Goal: Task Accomplishment & Management: Use online tool/utility

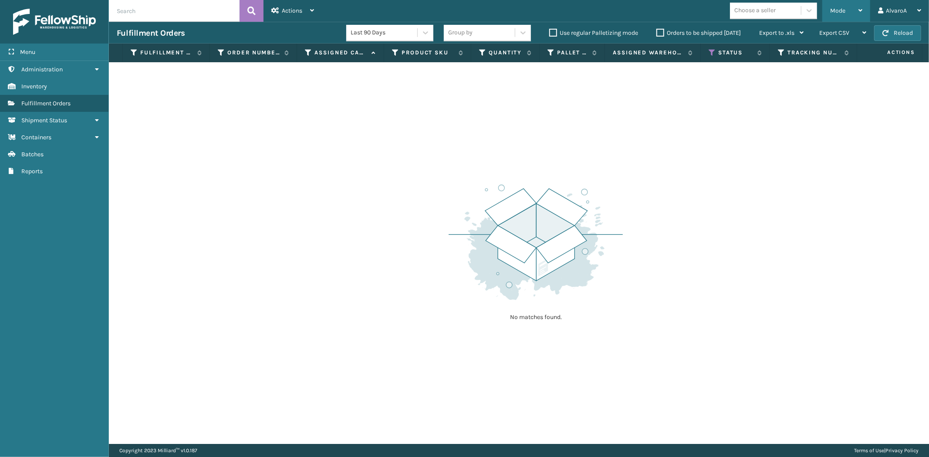
click at [829, 15] on div "Mode Regular Mode Picking Mode Labeling Mode Exit Scan Mode" at bounding box center [846, 11] width 48 height 22
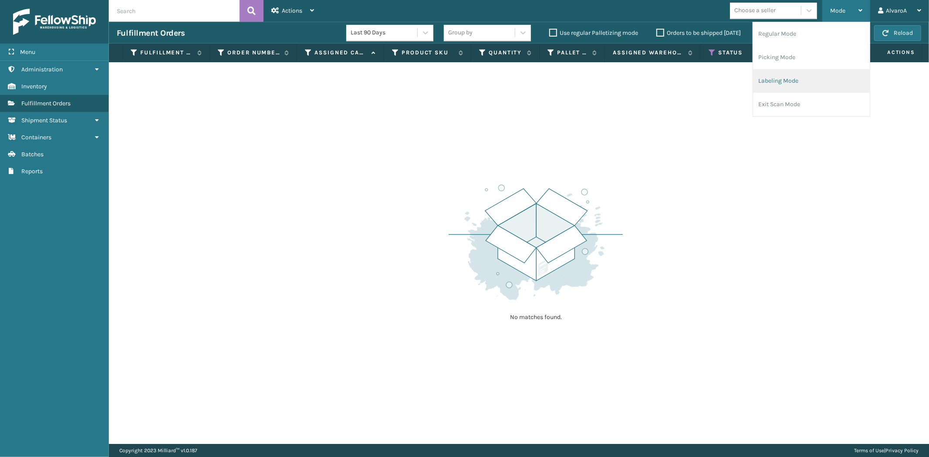
click at [781, 76] on li "Labeling Mode" at bounding box center [811, 81] width 117 height 24
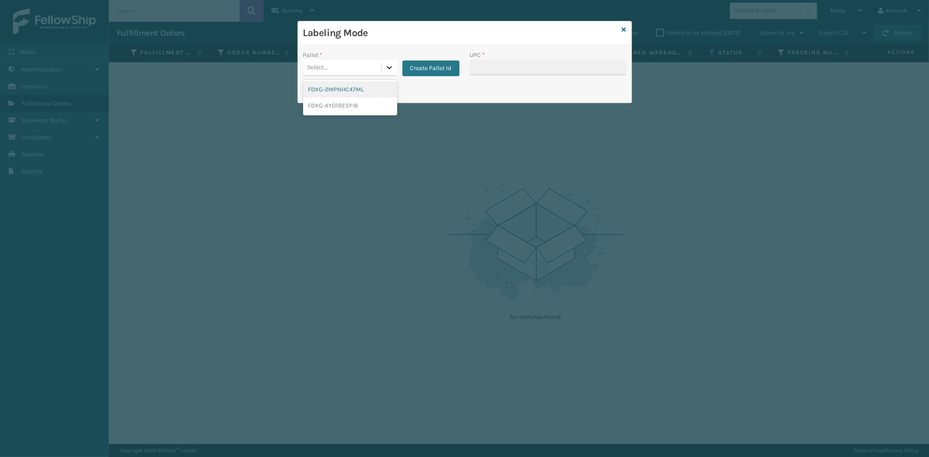
click at [389, 67] on icon at bounding box center [389, 67] width 9 height 9
click at [411, 68] on button "Create Pallet Id" at bounding box center [430, 69] width 57 height 16
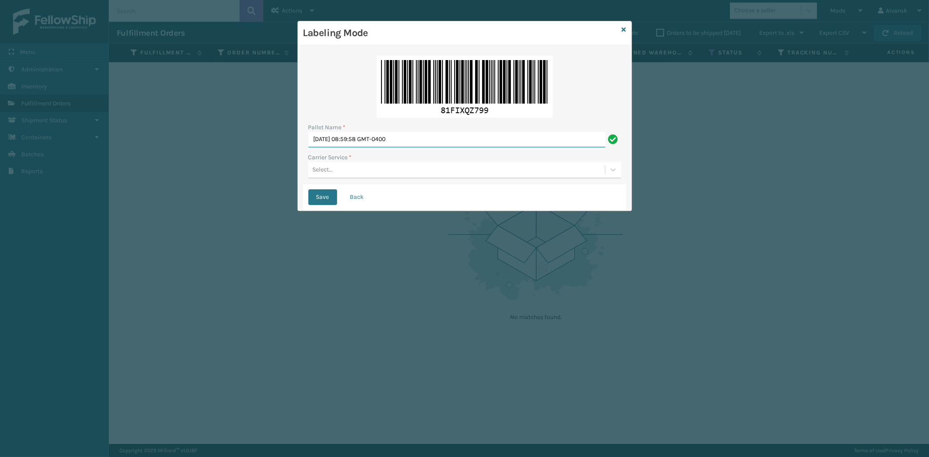
drag, startPoint x: 424, startPoint y: 136, endPoint x: 249, endPoint y: 155, distance: 175.2
click at [250, 155] on div "Labeling Mode Pallet Name * [DATE] 08:59:58 GMT-0400 Carrier Service * Select..…" at bounding box center [464, 228] width 929 height 457
type input "LPN 502223"
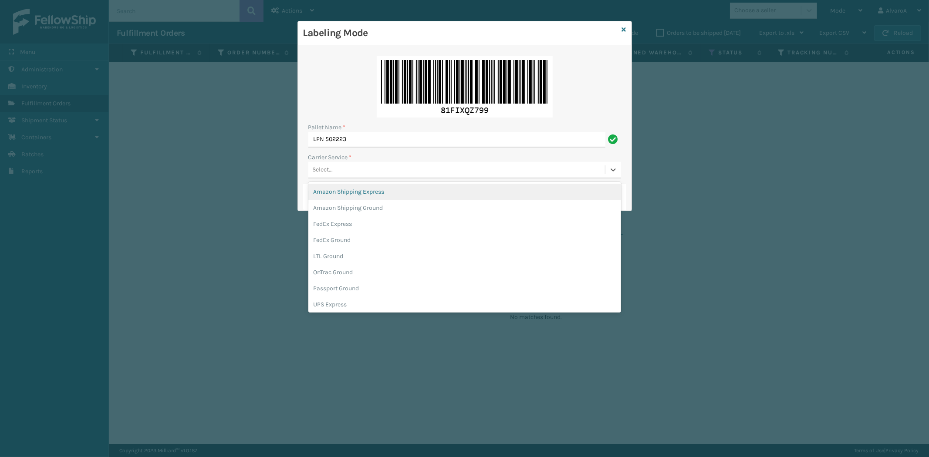
click at [342, 172] on div "Select..." at bounding box center [456, 170] width 296 height 14
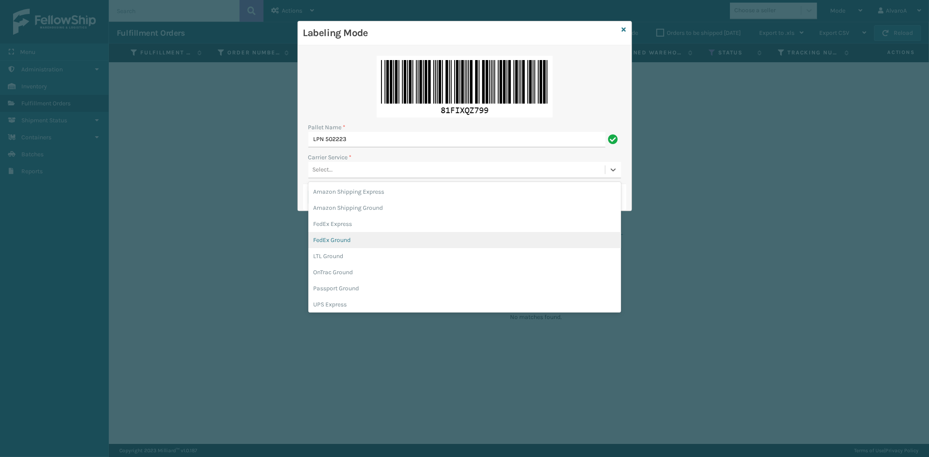
click at [345, 243] on div "FedEx Ground" at bounding box center [464, 240] width 313 height 16
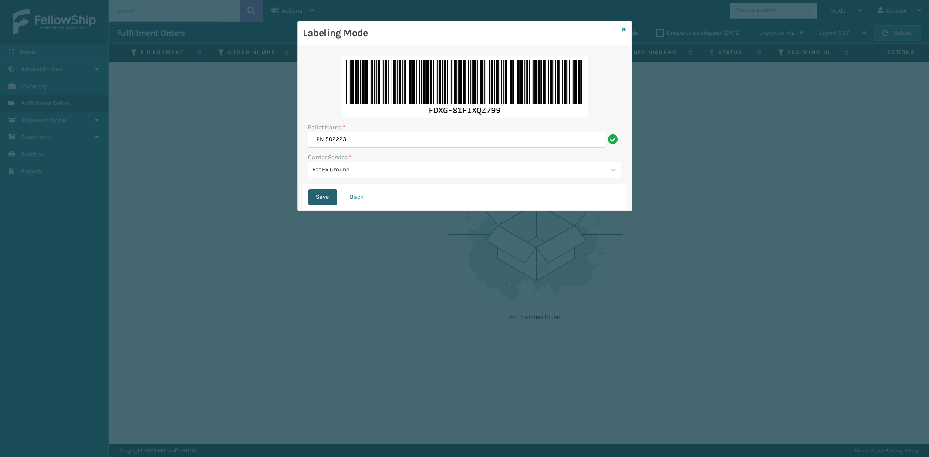
click at [326, 197] on button "Save" at bounding box center [322, 197] width 29 height 16
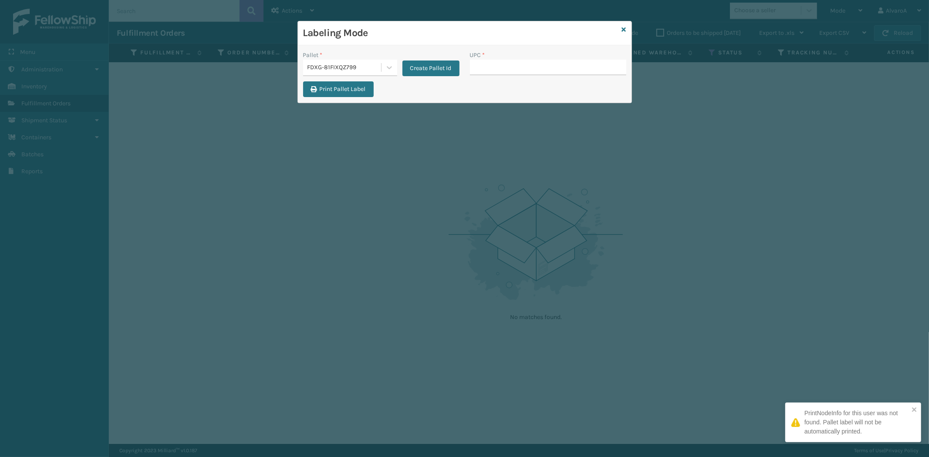
click at [497, 67] on input "UPC *" at bounding box center [548, 68] width 156 height 16
click at [508, 63] on input "UPC *" at bounding box center [548, 68] width 156 height 16
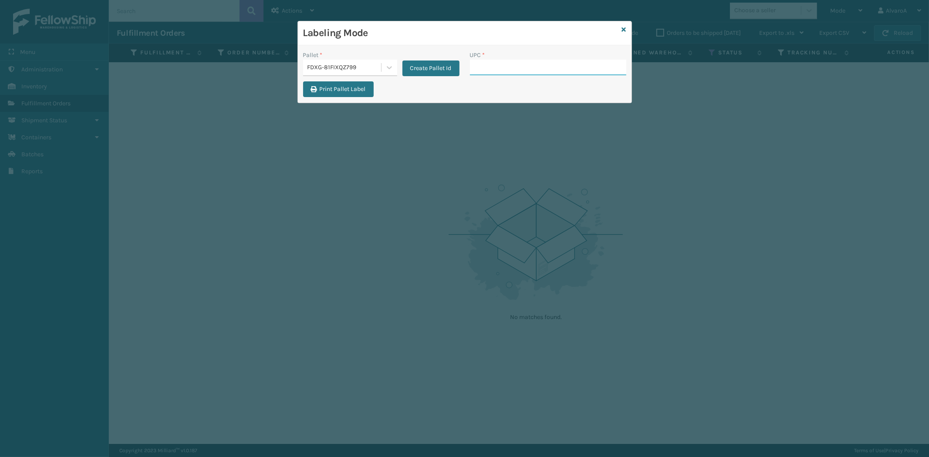
paste input "CCHRFKS2BLUVA"
type input "CCHRFKS2BLUVA"
paste input "LKLGF2SP2GU3051"
type input "LKLGF2SP2GU3051"
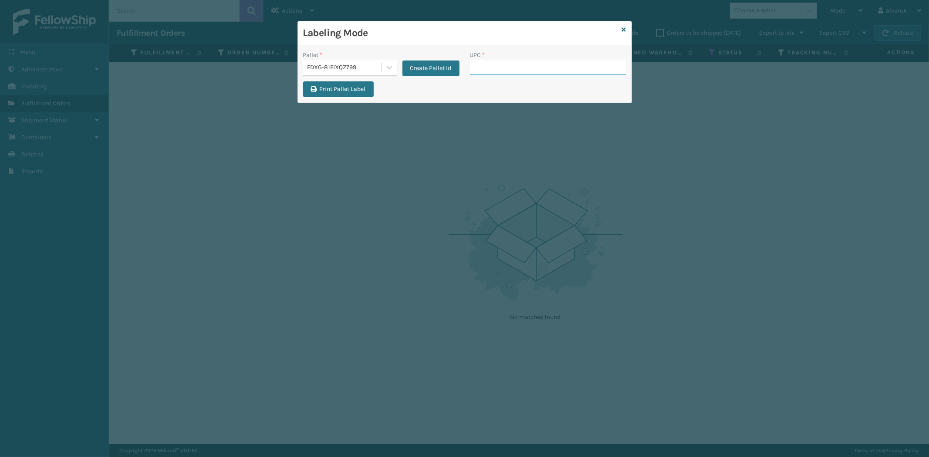
paste input "CCWENKS1BLURA"
type input "CCWENKS1BLURA"
paste input "CCHRFKS1BGEVA"
type input "CCHRFKS1BGEVA"
paste input "CCHRFKS1BGEVA"
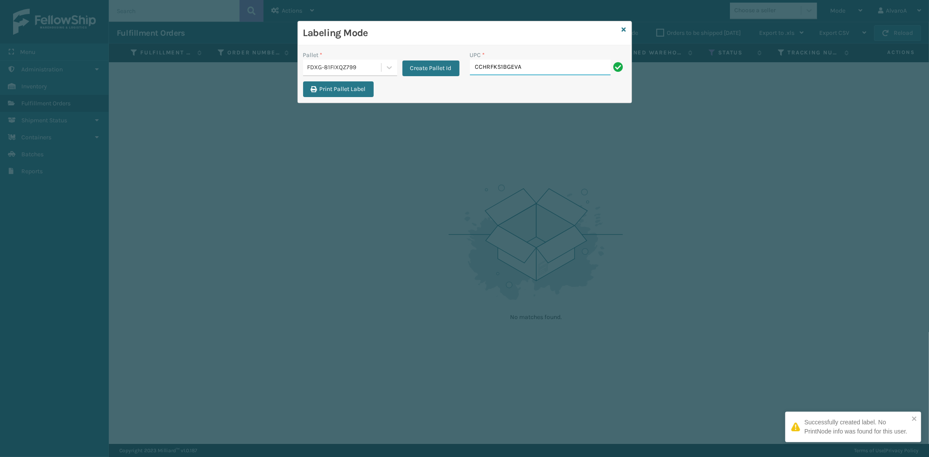
type input "CCHRFKS1BGEVA"
paste input "131A015CRM"
type input "131A015CRM"
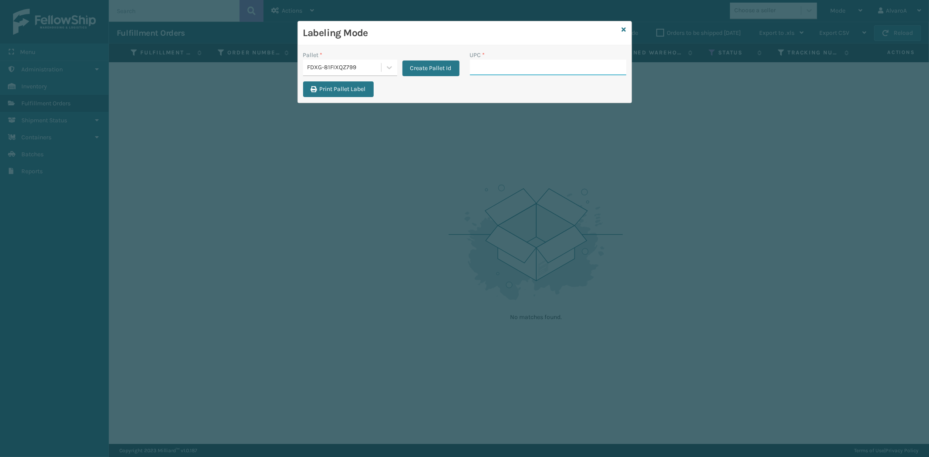
paste input "SC-CRYS3LU2001"
type input "SC-CRYS3LU2001"
paste input "CCHRFKS2M26BKVA"
type input "CCHRFKS2M26BKVA"
paste input "231A011BLU"
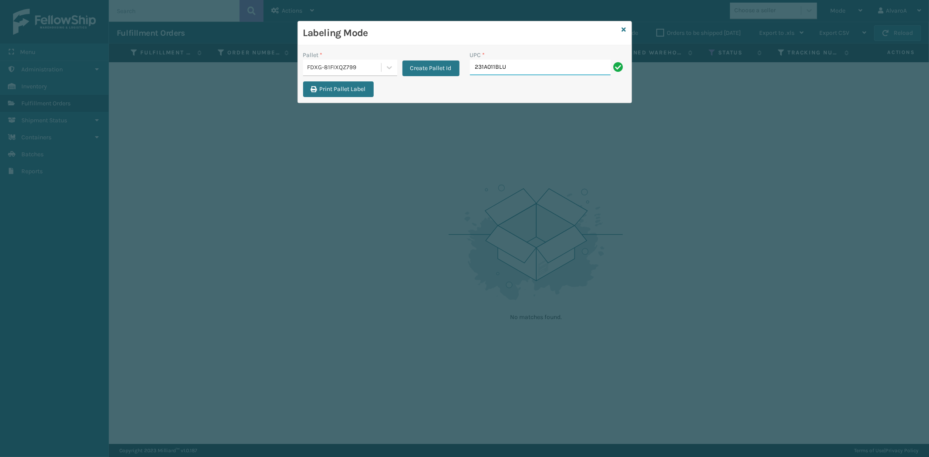
type input "231A011BLU"
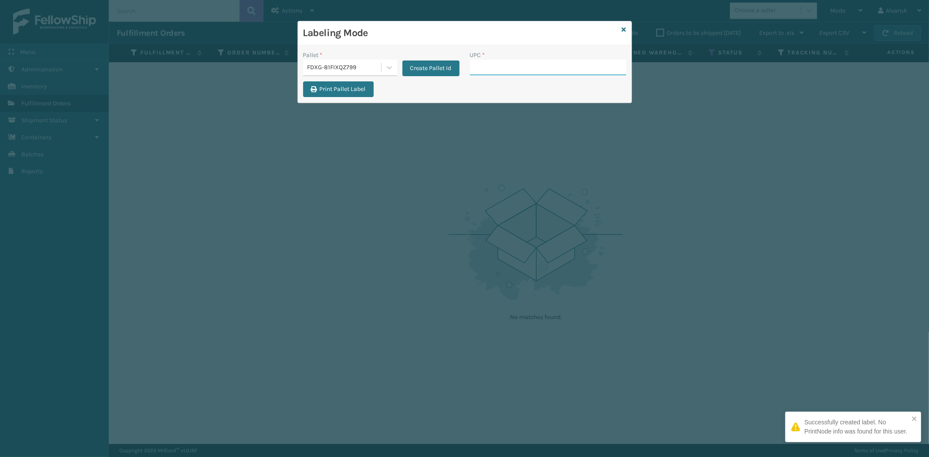
paste input "CCWENKS2M26CFVA"
type input "CCWENKS2M26CFVA"
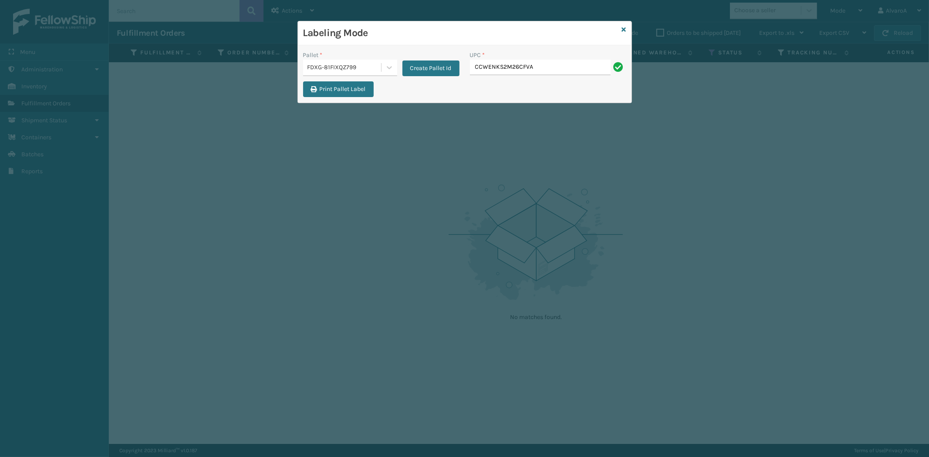
type input "CCWENKS2M26CFVA"
paste input "CCHRFKS2BGEVA"
type input "CCHRFKS2BGEVA"
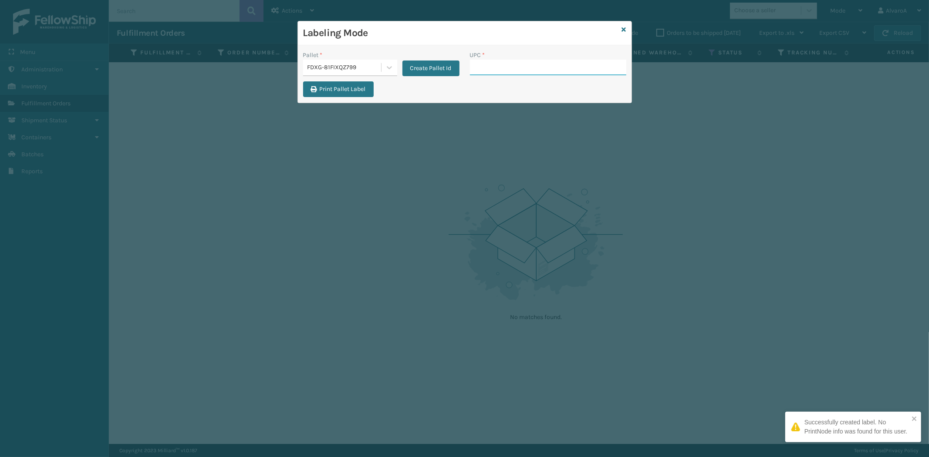
paste input "CCHRFKS2BGEVA"
type input "CCHRFKS2BGEVA"
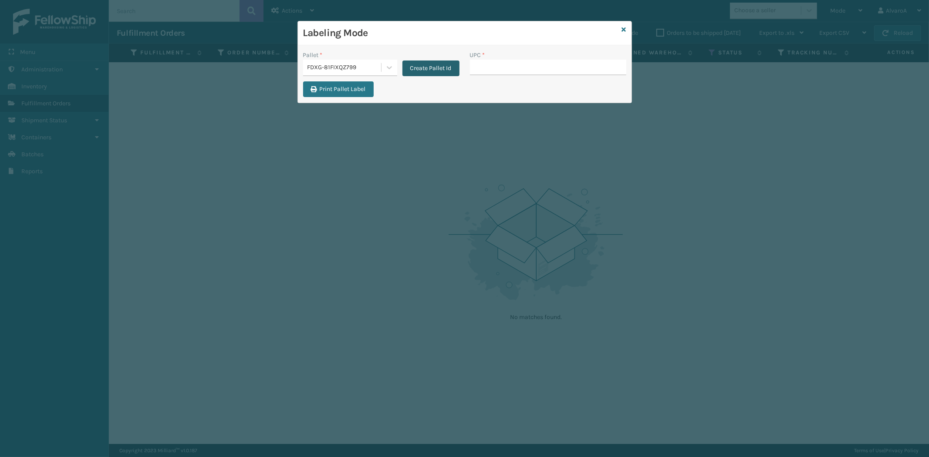
click at [445, 66] on button "Create Pallet Id" at bounding box center [430, 69] width 57 height 16
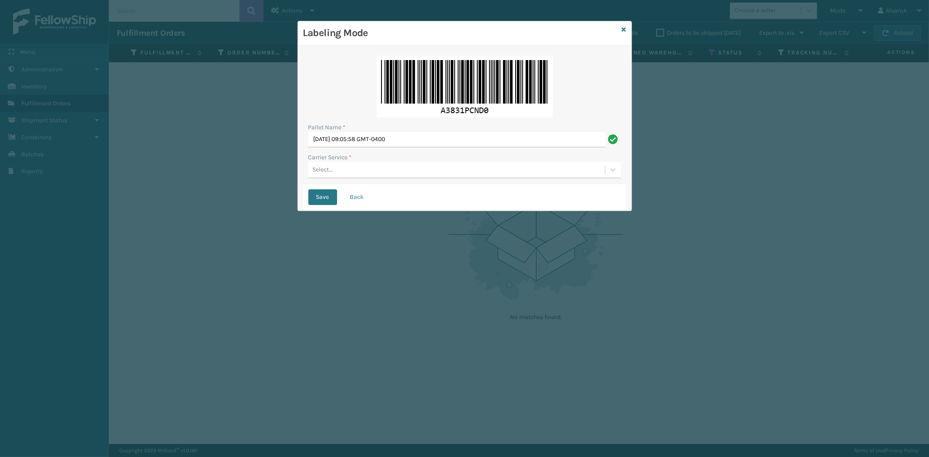
click at [421, 148] on div "Pallet Name * [DATE] 09:05:58 GMT-0400 Carrier Service * Select..." at bounding box center [464, 118] width 323 height 134
drag, startPoint x: 428, startPoint y: 138, endPoint x: 173, endPoint y: 165, distance: 256.0
click at [173, 165] on div "Labeling Mode Pallet Name * [DATE] 09:05:58 GMT-0400 Carrier Service * Select..…" at bounding box center [464, 228] width 929 height 457
type input "LPN 502221 #1"
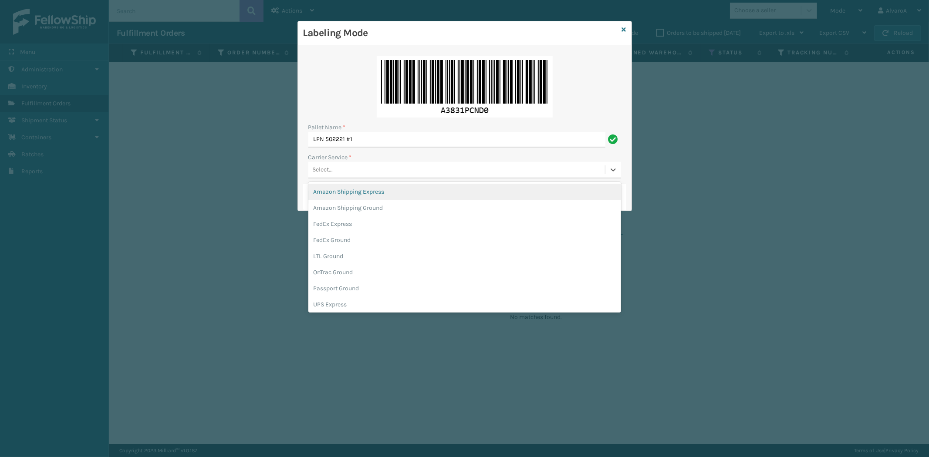
click at [343, 174] on div "Select..." at bounding box center [456, 170] width 296 height 14
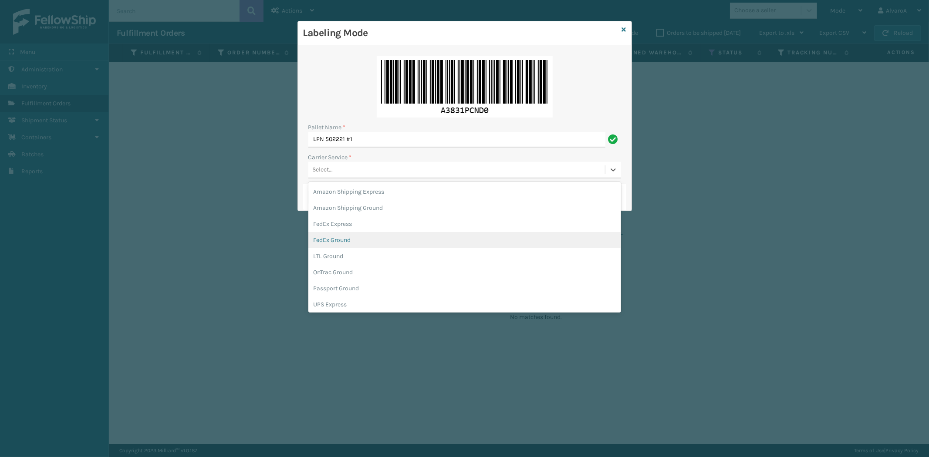
click at [346, 244] on div "FedEx Ground" at bounding box center [464, 240] width 313 height 16
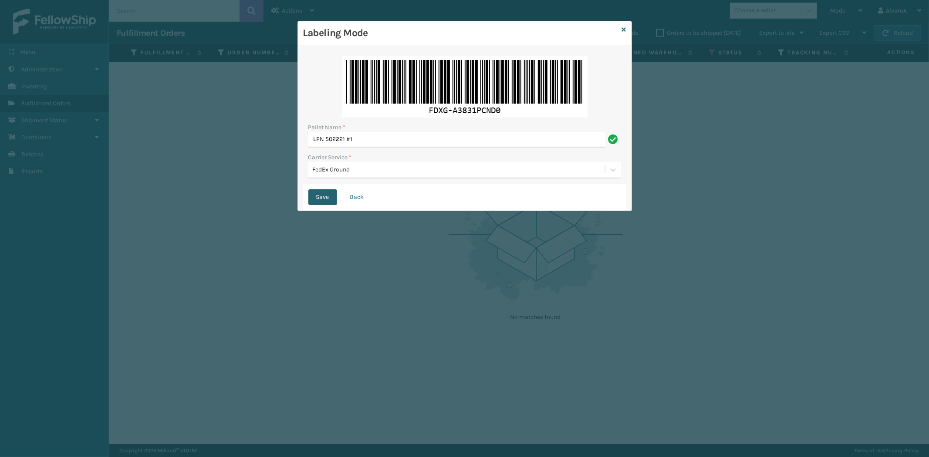
click at [322, 196] on button "Save" at bounding box center [322, 197] width 29 height 16
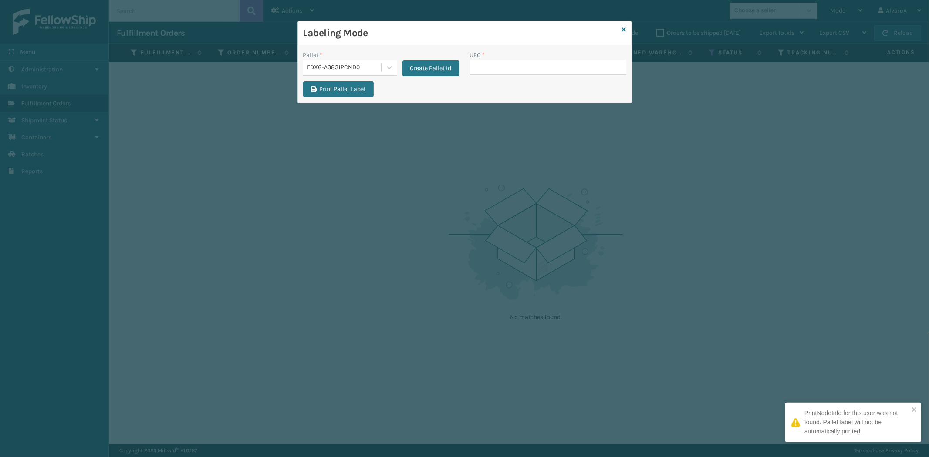
click at [492, 67] on input "UPC *" at bounding box center [548, 68] width 156 height 16
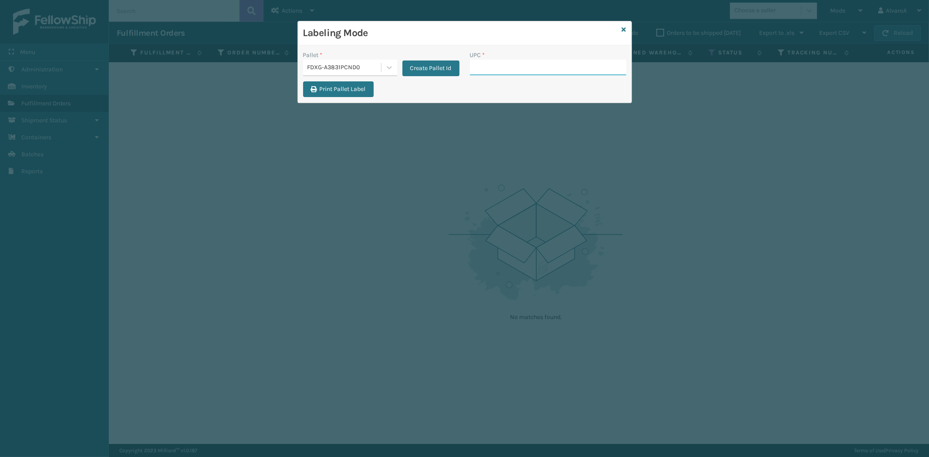
paste input "LKLGF2SP3OLV-C"
type input "LKLGF2SP3OLV-C"
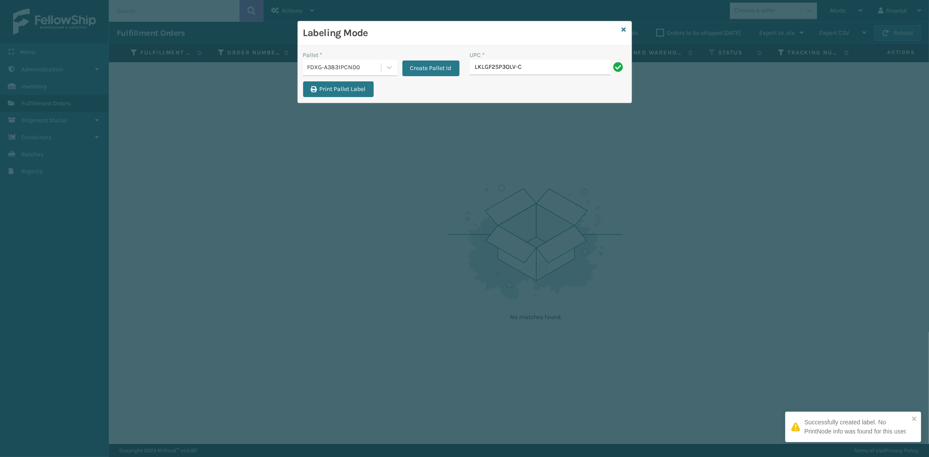
type input "LKLGF2SP3OLV-C"
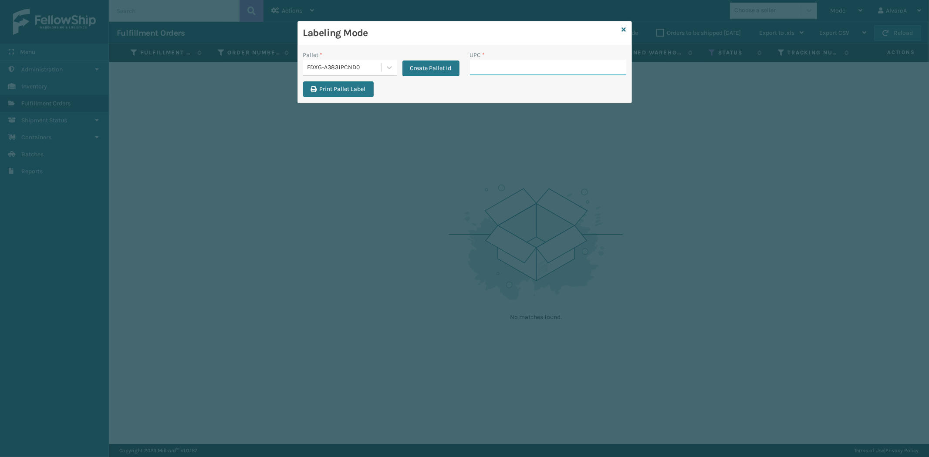
paste input "LSHRFS3CP3003R"
type input "LSHRFS3CP3003R"
paste input "CCWENKS3M26DGRA"
type input "CCWENKS3M26DGRA"
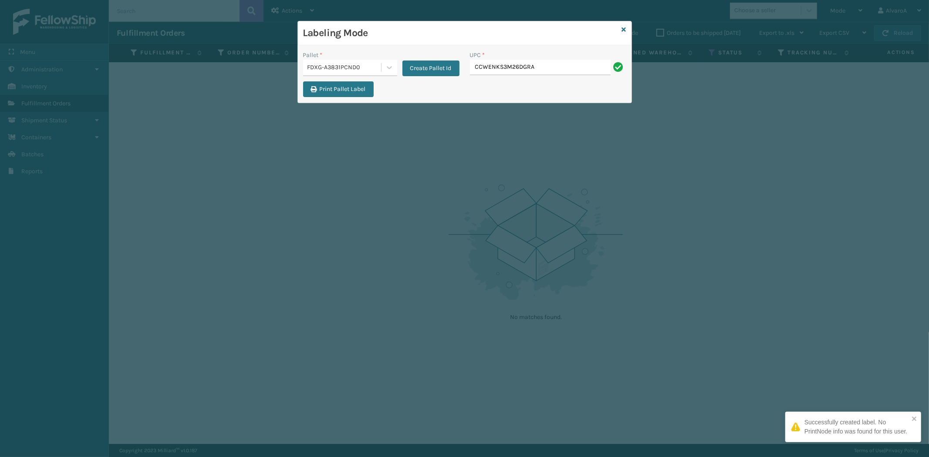
type input "CCWENKS3M26DGRA"
paste input "133A009BRN"
type input "133A009BRN"
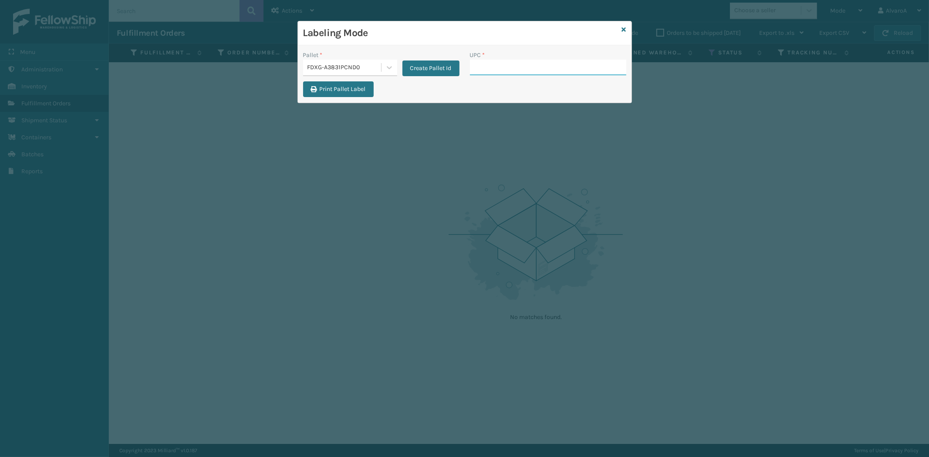
paste input "133A023PEB"
type input "133A023PEB"
paste input "CCWENKS3BLURA"
type input "CCWENKS3BLURA"
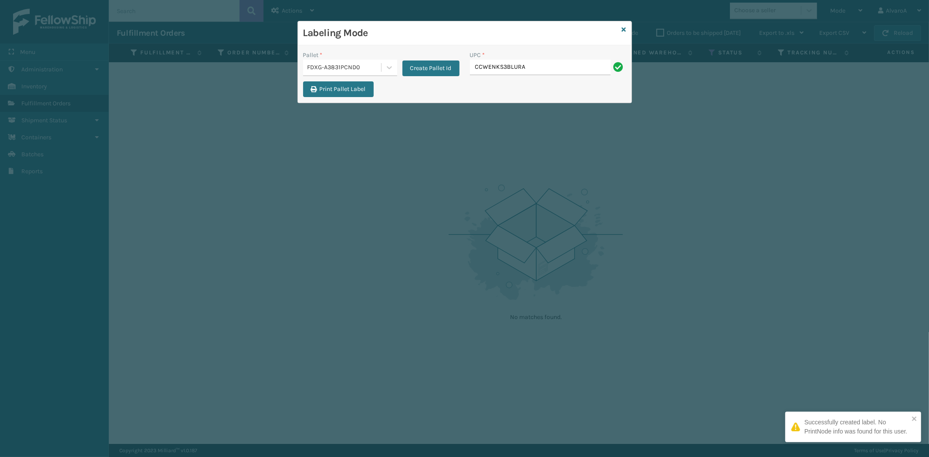
type input "CCWENKS3BLURA"
paste input "CCHRFKS3M26BRRA"
type input "CCHRFKS3M26BRRA"
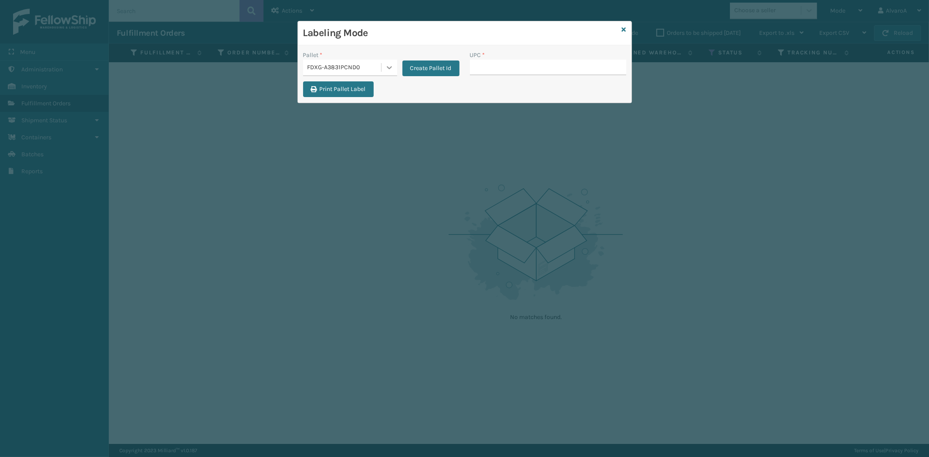
click at [388, 68] on icon at bounding box center [389, 67] width 5 height 3
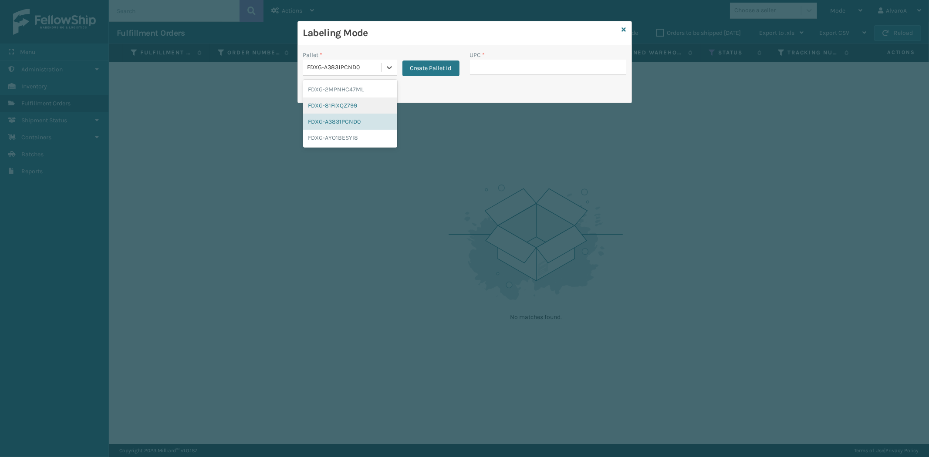
click at [349, 100] on div "FDXG-81FIXQZ799" at bounding box center [350, 106] width 94 height 16
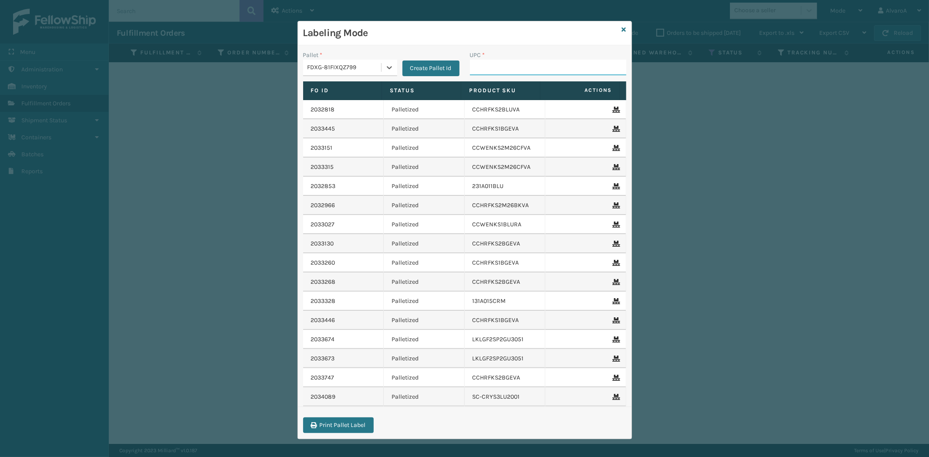
click at [489, 60] on input "UPC *" at bounding box center [548, 68] width 156 height 16
paste input "RCPSDM2616"
type input "RCPSDM2616"
paste input "CCWENKS2M26DGRA"
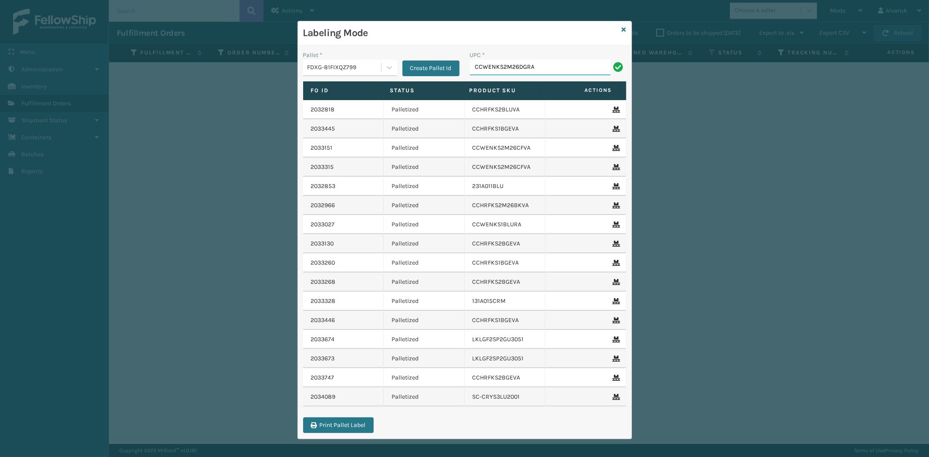
type input "CCWENKS2M26DGRA"
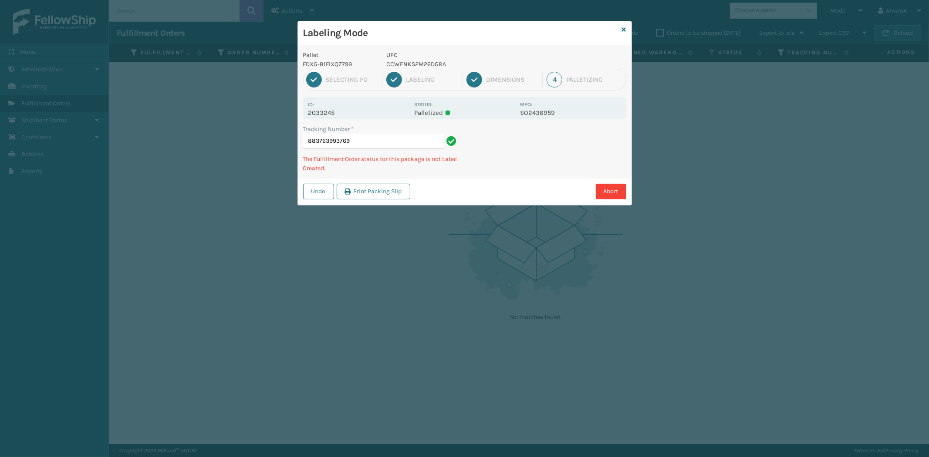
type input "883763993769 CCWENKS2M26DGRA"
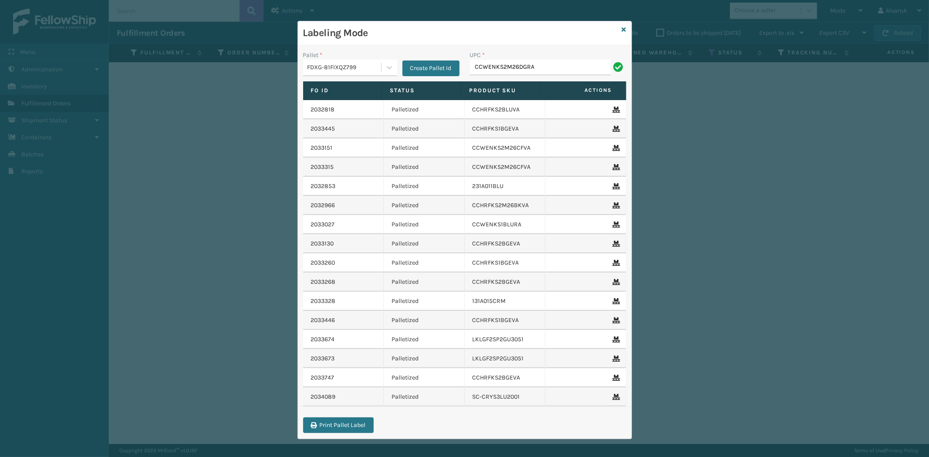
type input "CCWENKS2M26DGRA"
click at [386, 67] on icon at bounding box center [389, 67] width 9 height 9
click at [347, 103] on div "FDXG-81FIXQZ799" at bounding box center [350, 106] width 94 height 16
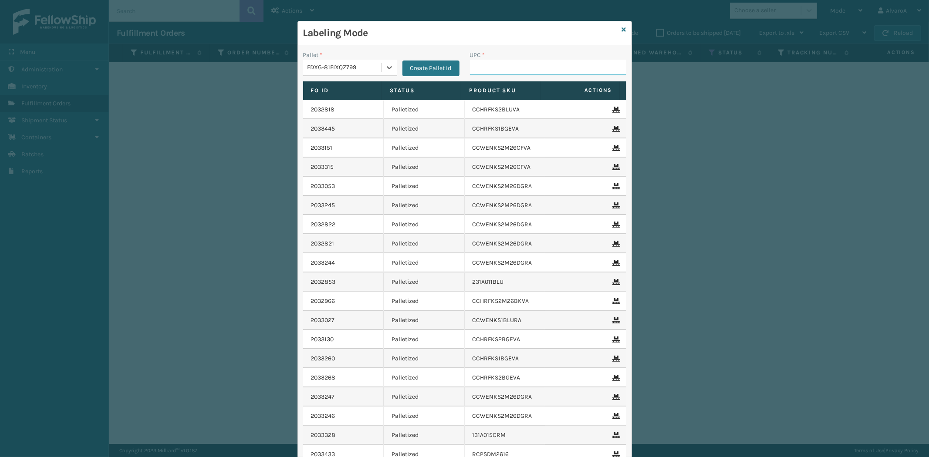
click at [488, 69] on input "UPC *" at bounding box center [548, 68] width 156 height 16
type input "131A014GRY"
type input "231A009CAR"
type input "1"
type input "231A009CAR"
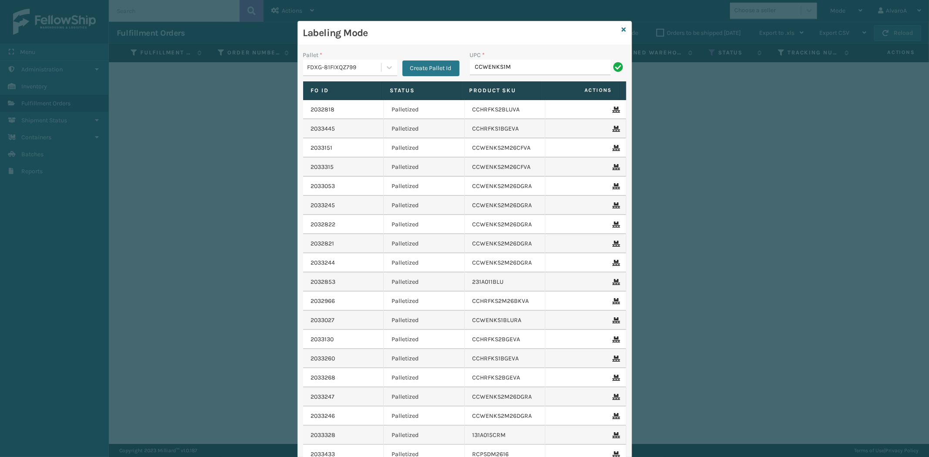
type input "CCWENKS1M26DGRA"
click at [622, 27] on icon at bounding box center [624, 30] width 4 height 6
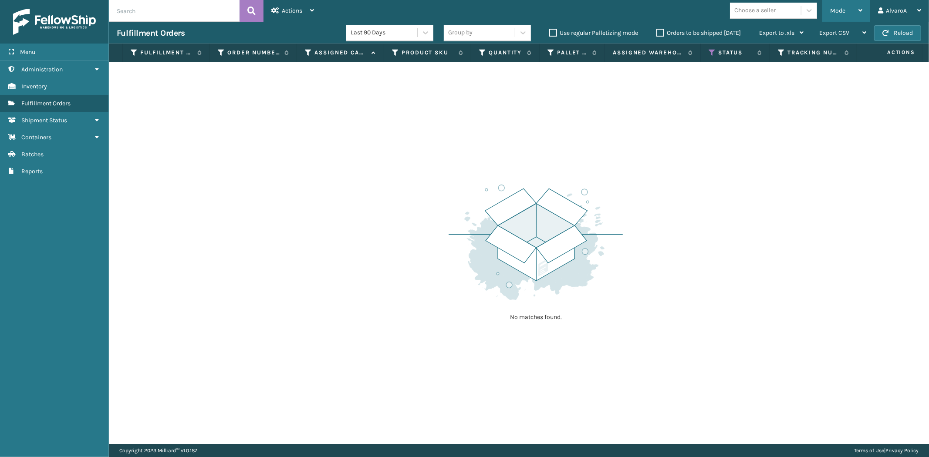
click at [864, 11] on div "Mode Regular Mode Picking Mode Labeling Mode Exit Scan Mode" at bounding box center [846, 11] width 48 height 22
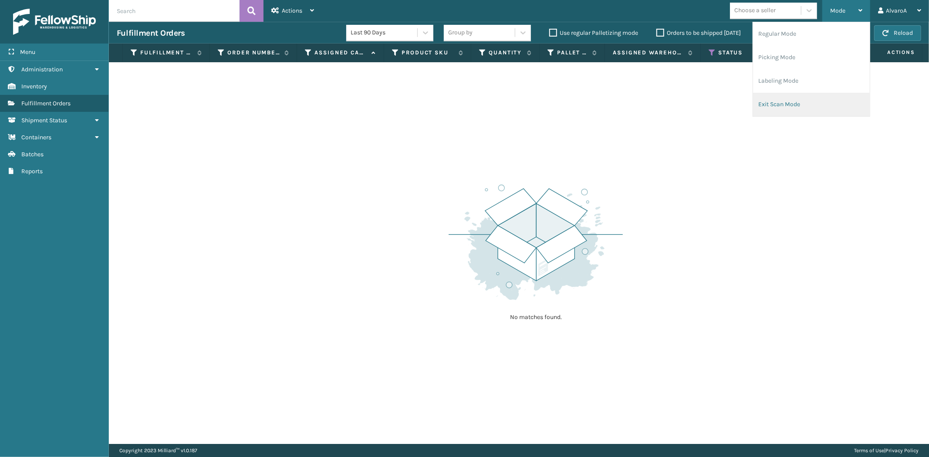
click at [771, 107] on li "Exit Scan Mode" at bounding box center [811, 105] width 117 height 24
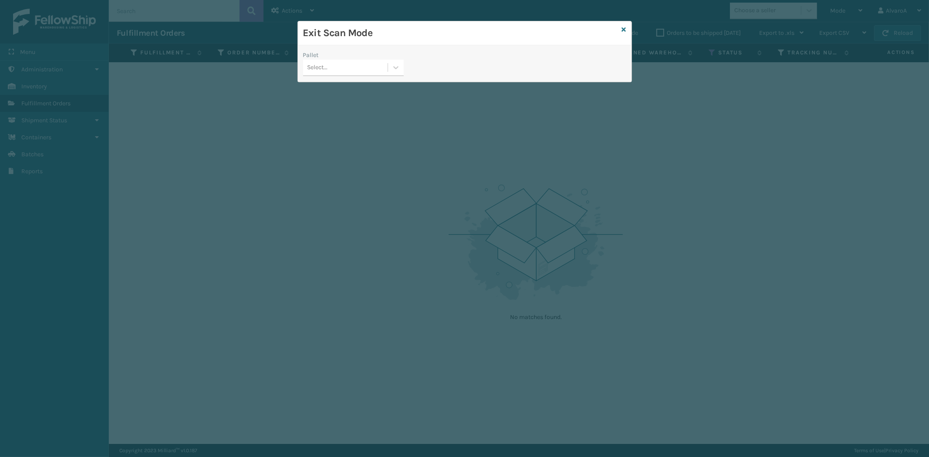
click at [386, 67] on div "Select..." at bounding box center [345, 68] width 84 height 14
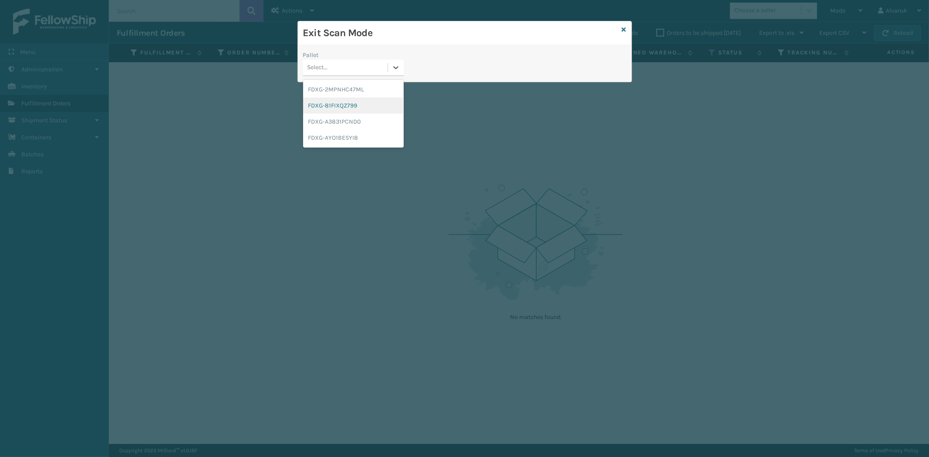
click at [350, 107] on div "FDXG-81FIXQZ799" at bounding box center [353, 106] width 101 height 16
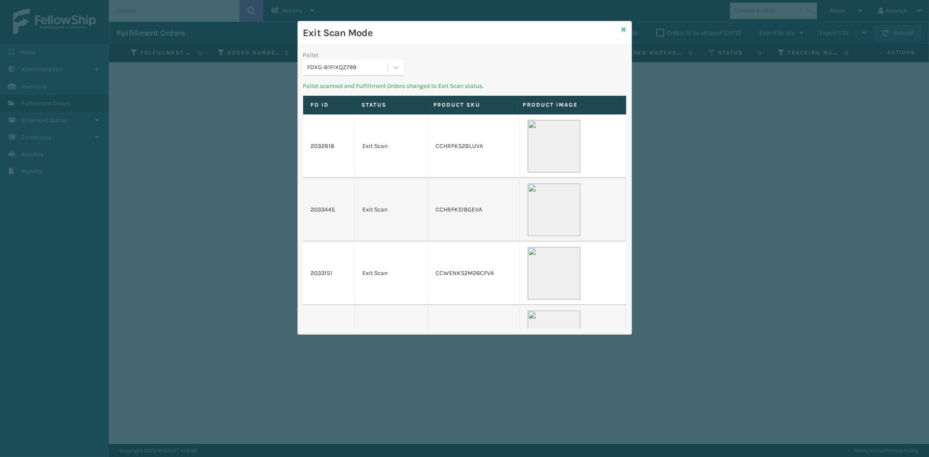
click at [623, 29] on icon at bounding box center [624, 30] width 4 height 6
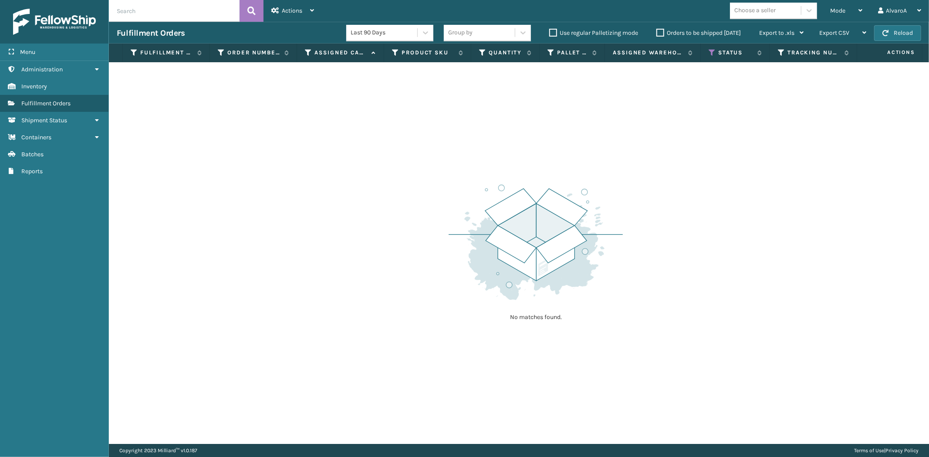
click at [659, 33] on label "Orders to be shipped [DATE]" at bounding box center [698, 32] width 84 height 7
click at [657, 33] on input "Orders to be shipped [DATE]" at bounding box center [656, 31] width 0 height 6
click at [659, 33] on label "Orders to be shipped [DATE]" at bounding box center [698, 32] width 84 height 7
click at [657, 33] on input "Orders to be shipped [DATE]" at bounding box center [656, 31] width 0 height 6
click at [828, 14] on div "Mode Regular Mode Picking Mode Labeling Mode Exit Scan Mode" at bounding box center [846, 11] width 48 height 22
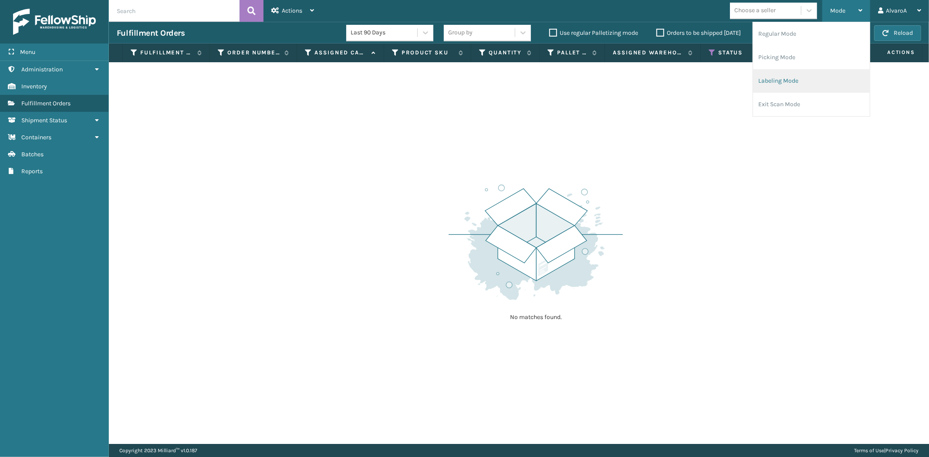
click at [788, 74] on li "Labeling Mode" at bounding box center [811, 81] width 117 height 24
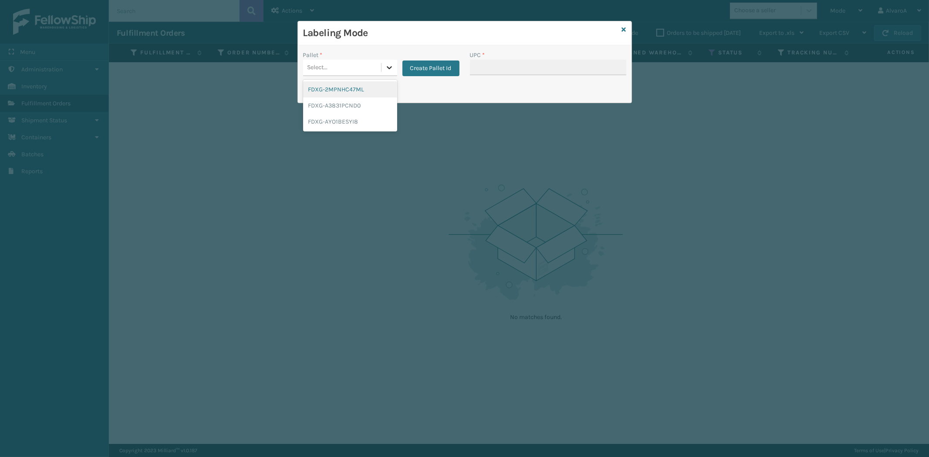
click at [392, 66] on icon at bounding box center [389, 67] width 9 height 9
click at [340, 104] on div "FDXG-A3831PCND0" at bounding box center [350, 106] width 94 height 16
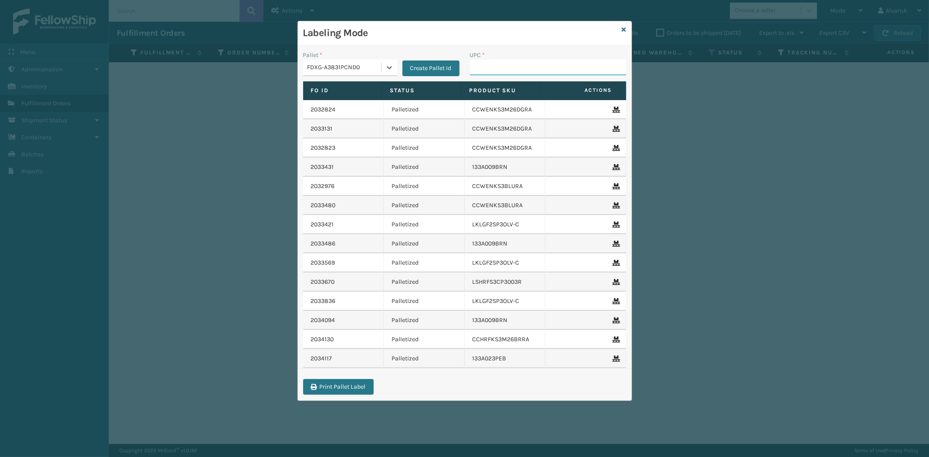
click at [508, 66] on input "UPC *" at bounding box center [548, 68] width 156 height 16
click at [498, 73] on input "UPC *" at bounding box center [548, 68] width 156 height 16
paste input "133A008BRN"
type input "133A008BRN"
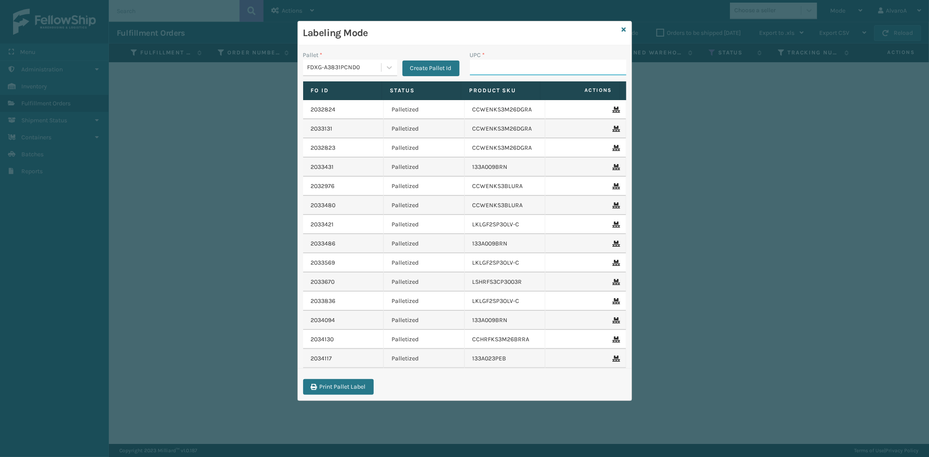
paste input "111A049CRM"
type input "111A049CRM"
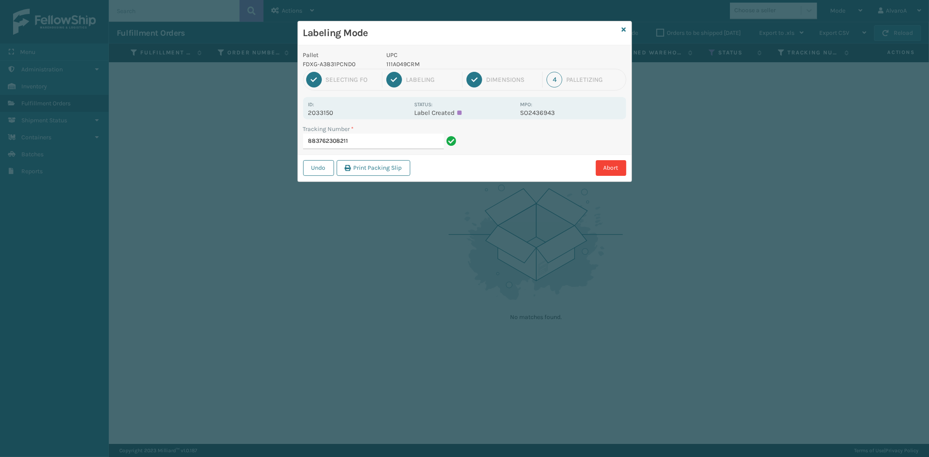
type input "883762308211"
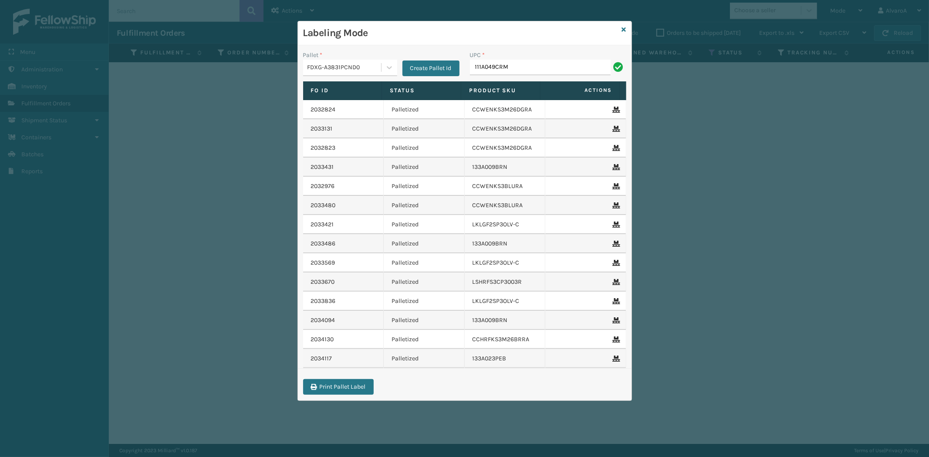
type input "111A049CRM"
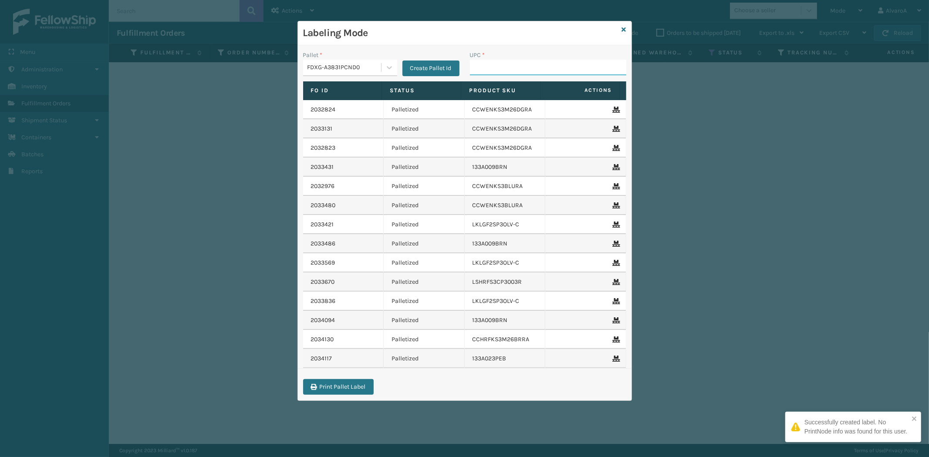
paste input "113A007CML"
type input "113A007CML"
paste input "114A064GRY"
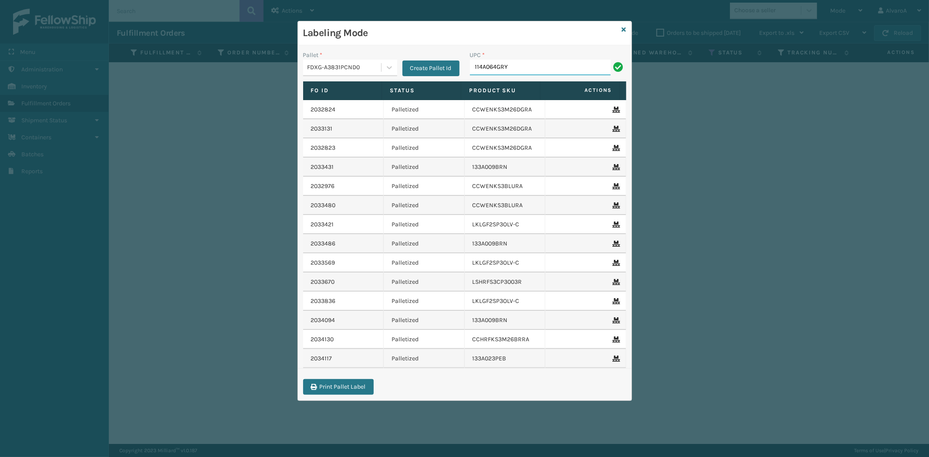
type input "114A064GRY"
paste input "CCHRFKS3M26BKVA"
type input "CCHRFKS3M26BKVA"
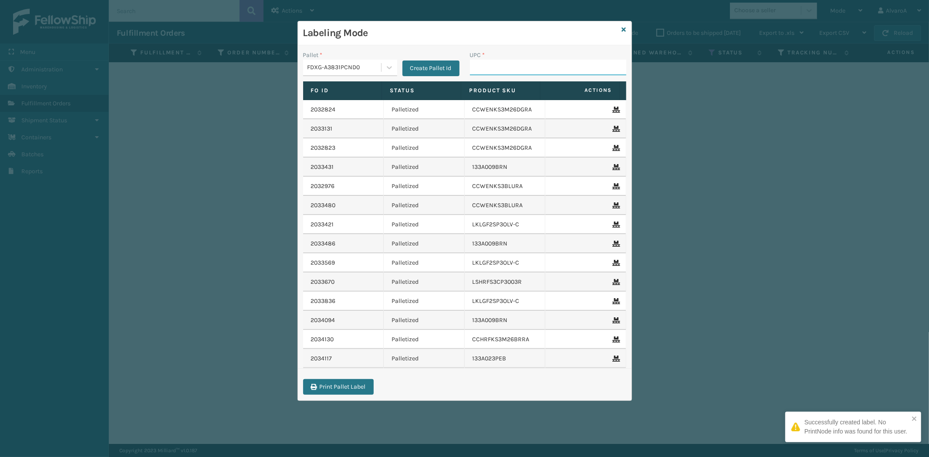
paste input "LKLGF2SP3CAR"
type input "LKLGF2SP3CAR"
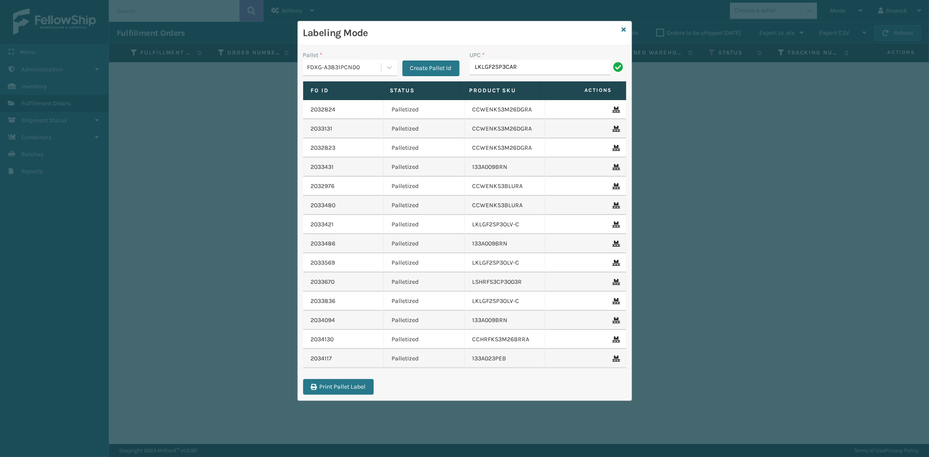
type input "LKLGF2SP3CAR"
click at [389, 67] on icon at bounding box center [389, 67] width 9 height 9
click at [348, 104] on div "FDXG-A3831PCND0" at bounding box center [350, 106] width 94 height 16
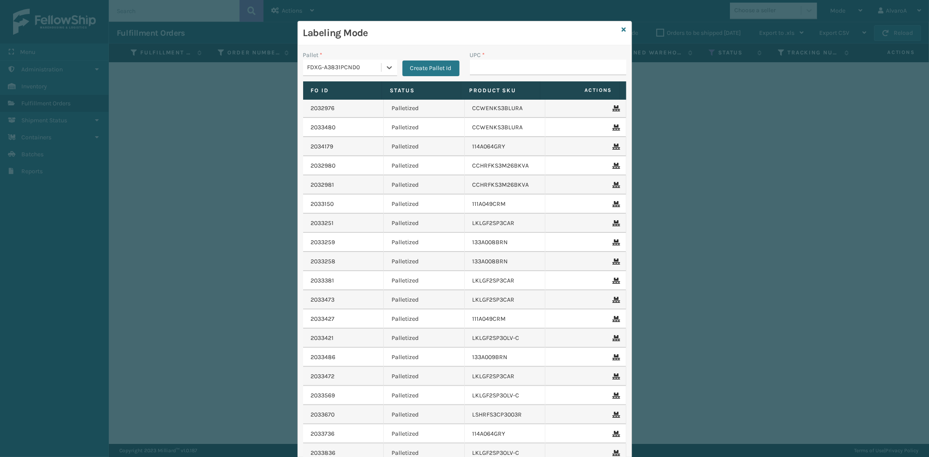
scroll to position [135, 0]
click at [494, 71] on input "UPC *" at bounding box center [548, 68] width 156 height 16
paste input "LKLGF2SP3CAR"
type input "LKLGF2SP3CAR"
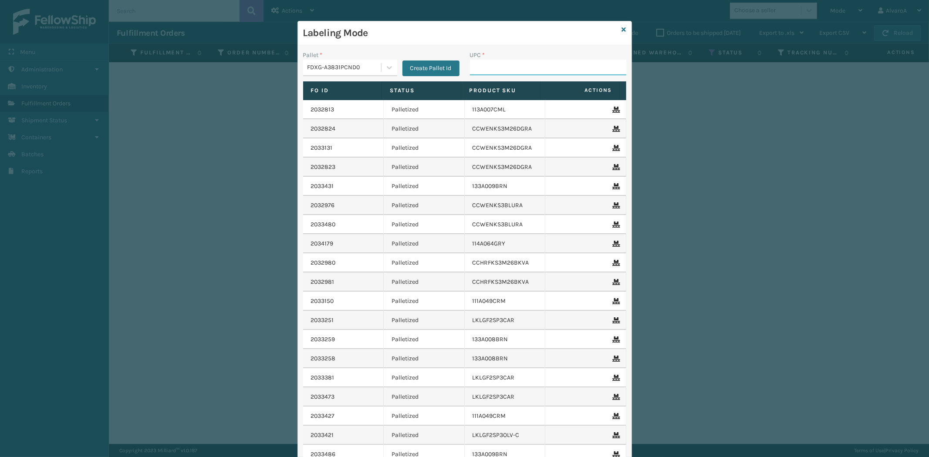
paste input "LKLGF2SP3GU3073"
type input "LKLGF2SP3GU3073"
paste input "133A013NVY"
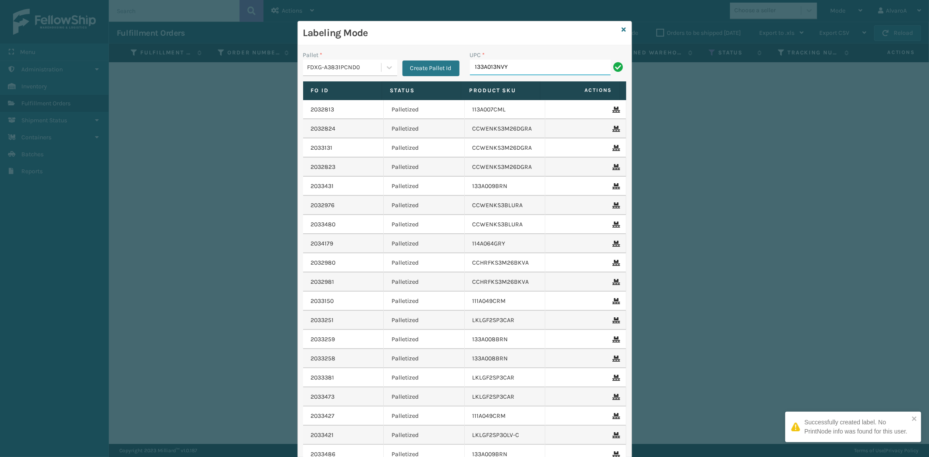
type input "133A013NVY"
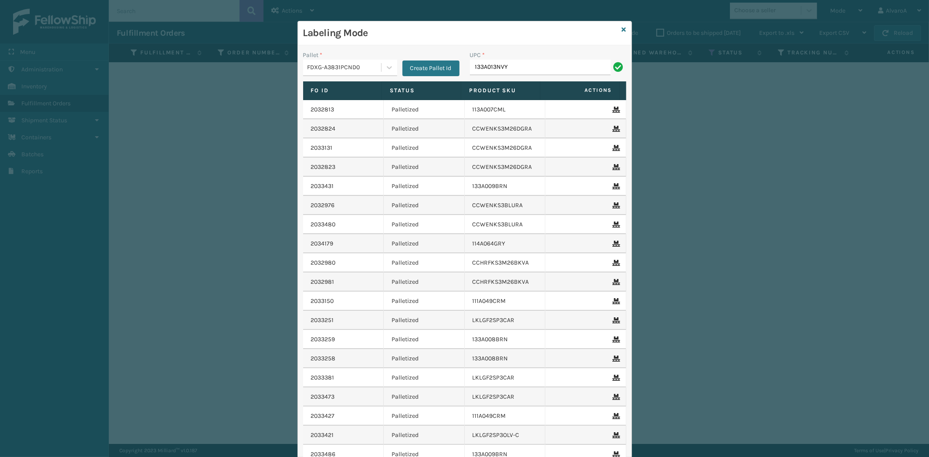
type input "133A013NVY"
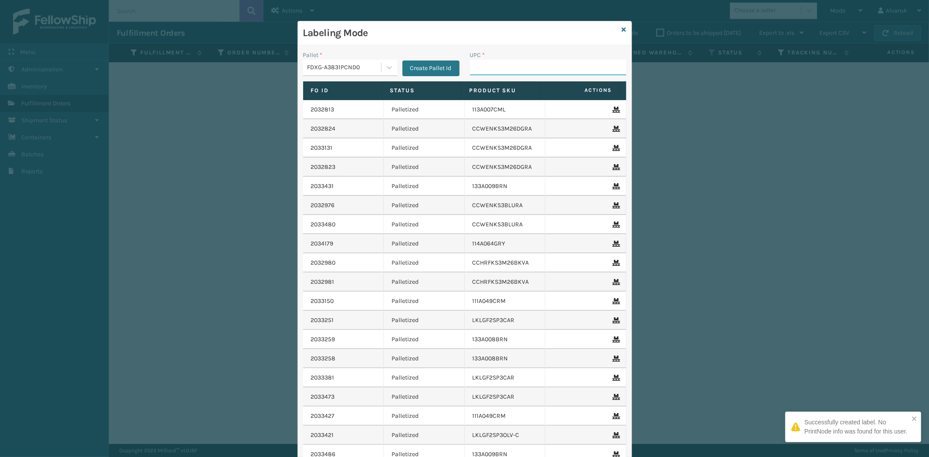
paste input "114A063NVY"
type input "114A063NVY"
paste input "111A007IVO"
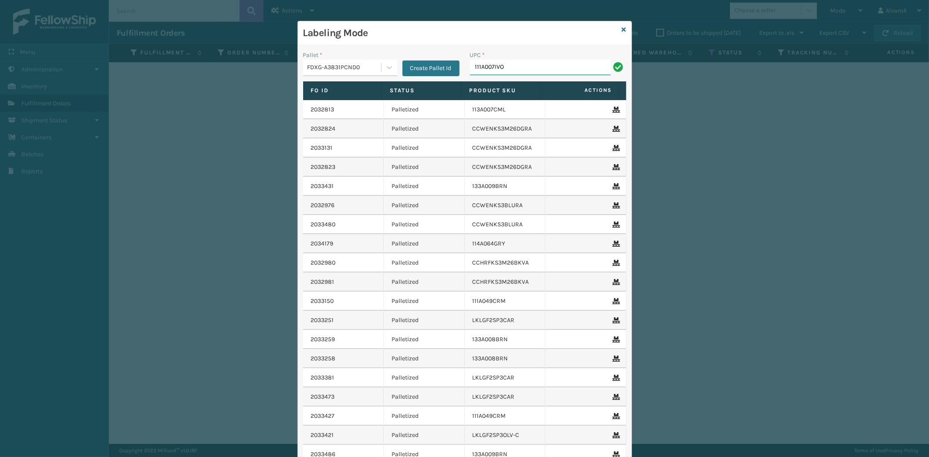
type input "111A007IVO"
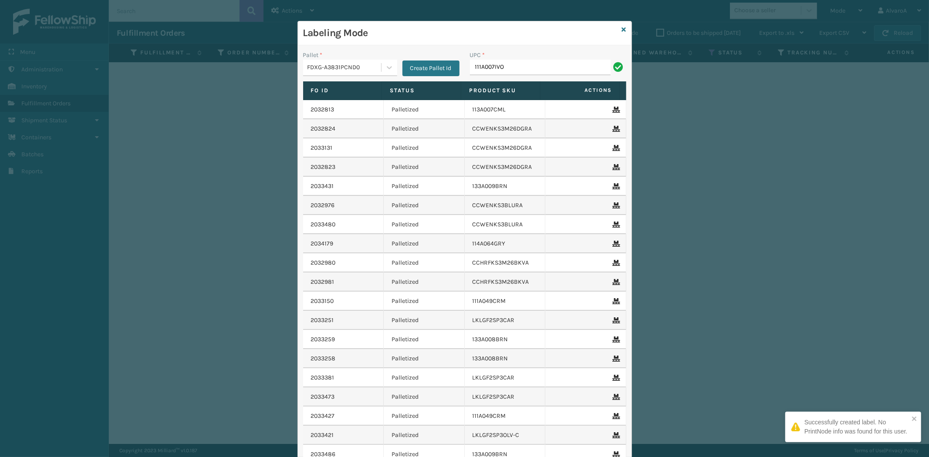
type input "111A007IVO"
